Goal: Task Accomplishment & Management: Manage account settings

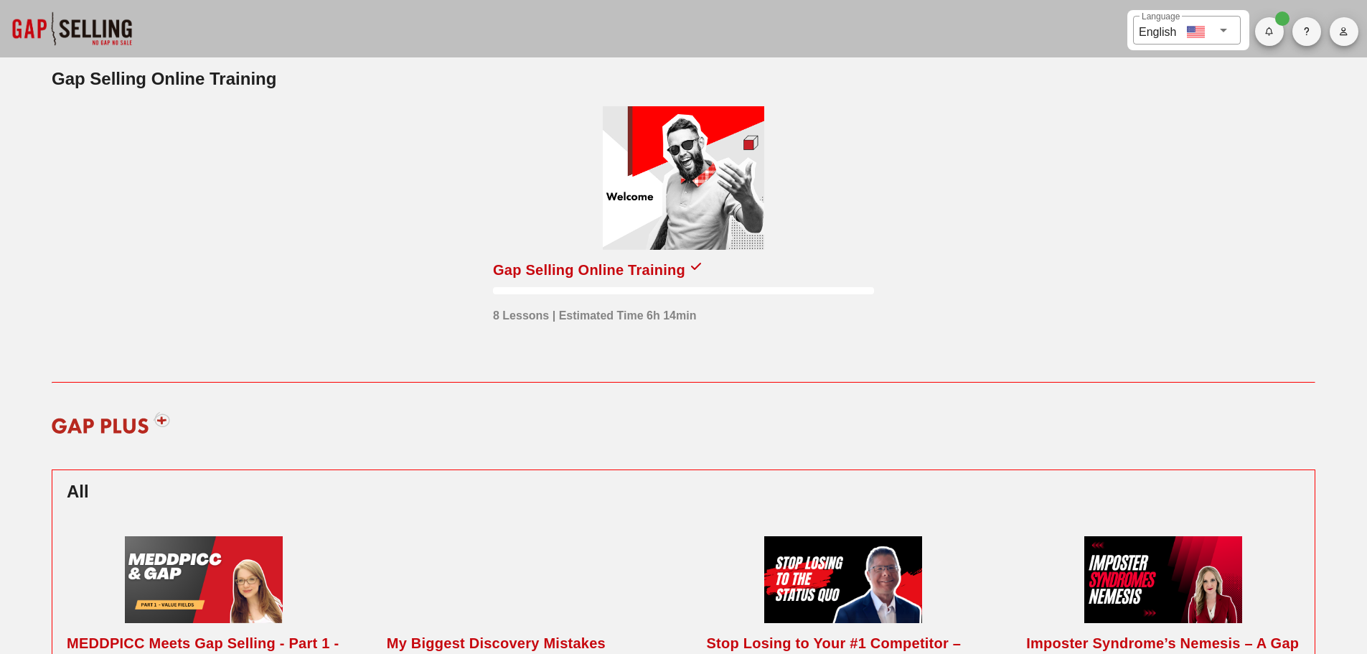
click at [1276, 30] on span "button" at bounding box center [1269, 31] width 29 height 9
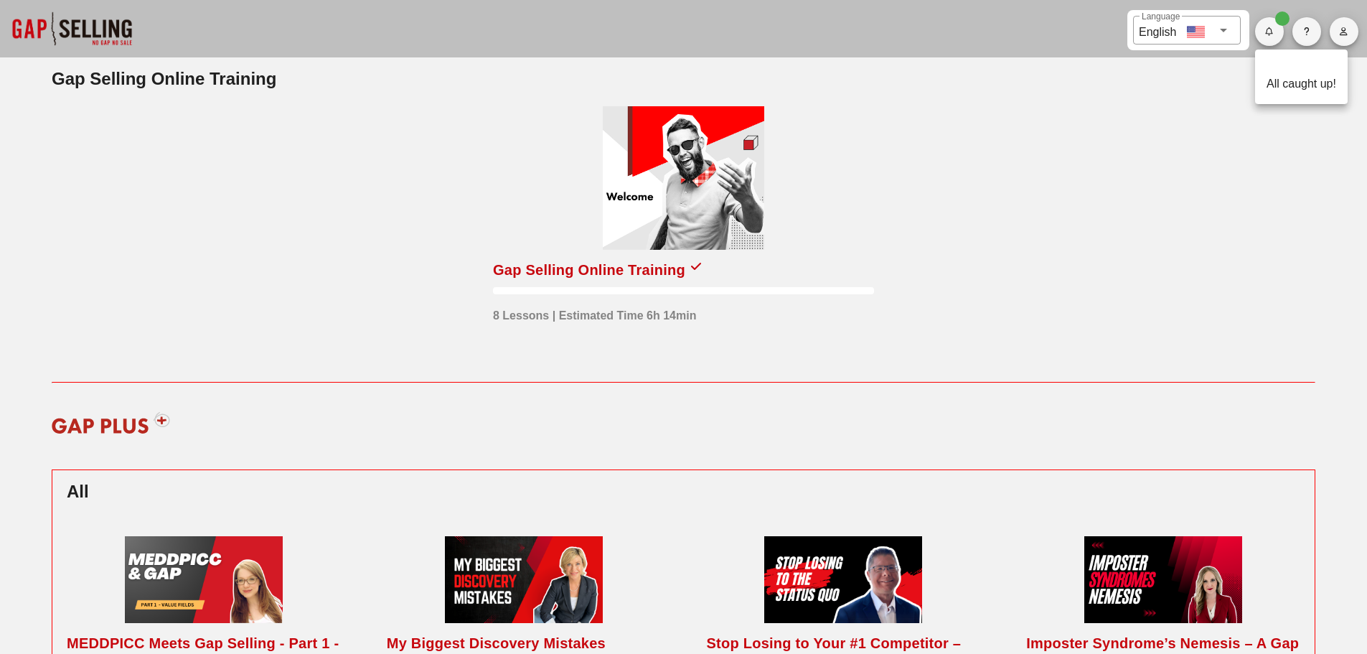
click at [1350, 32] on span "button" at bounding box center [1344, 31] width 29 height 9
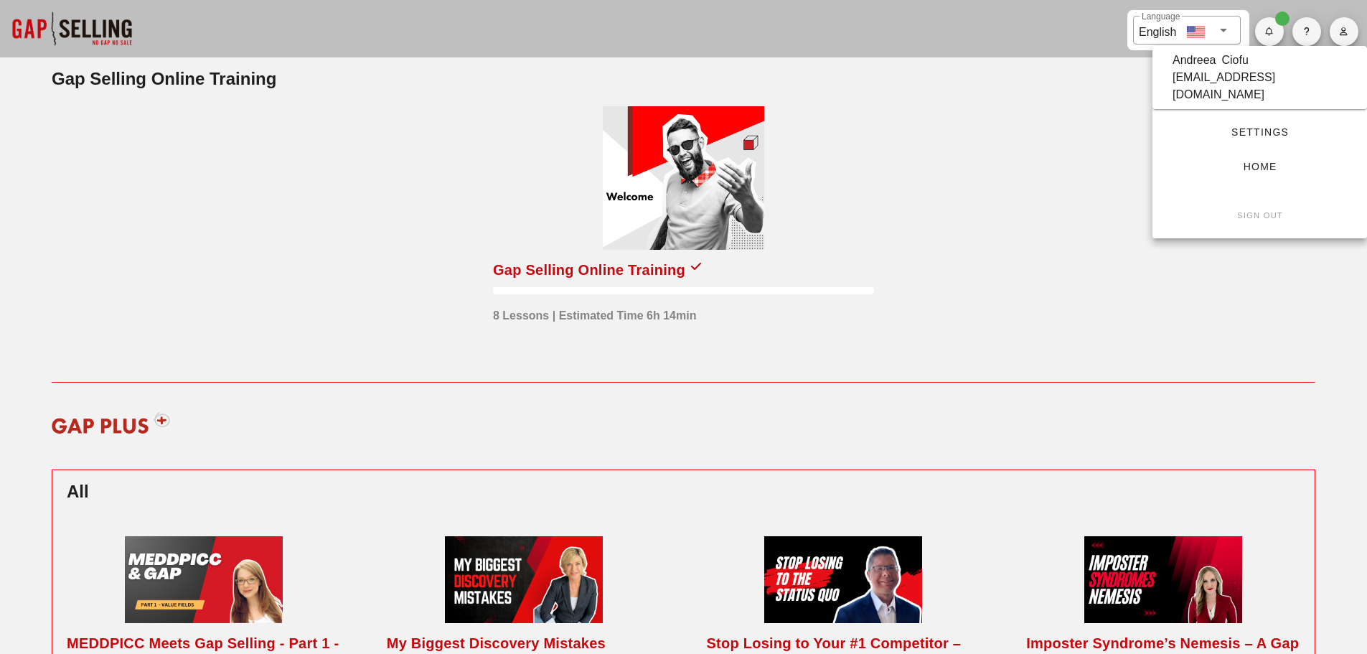
click at [1256, 126] on span "Settings" at bounding box center [1259, 131] width 169 height 11
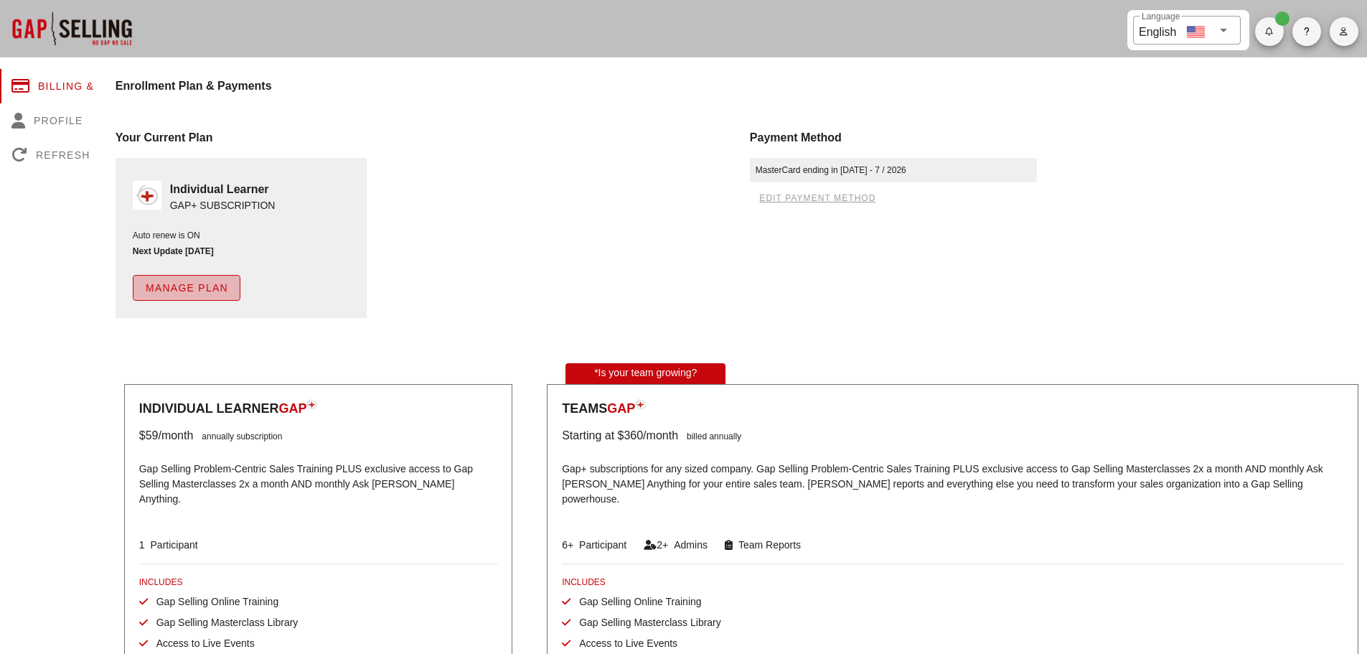
click at [192, 291] on span "Manage Plan" at bounding box center [186, 287] width 83 height 11
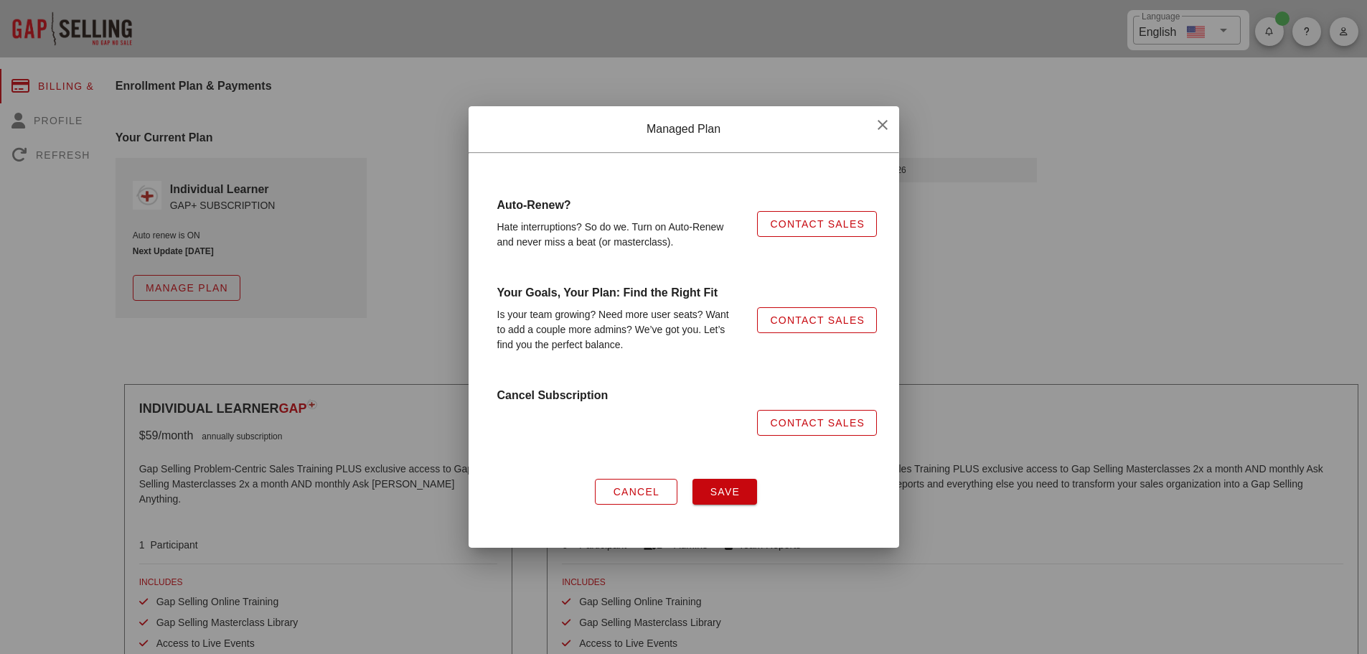
click at [542, 397] on strong "Cancel Subscription" at bounding box center [552, 395] width 111 height 12
click at [638, 483] on button "Cancel" at bounding box center [636, 492] width 83 height 26
